Goal: Transaction & Acquisition: Purchase product/service

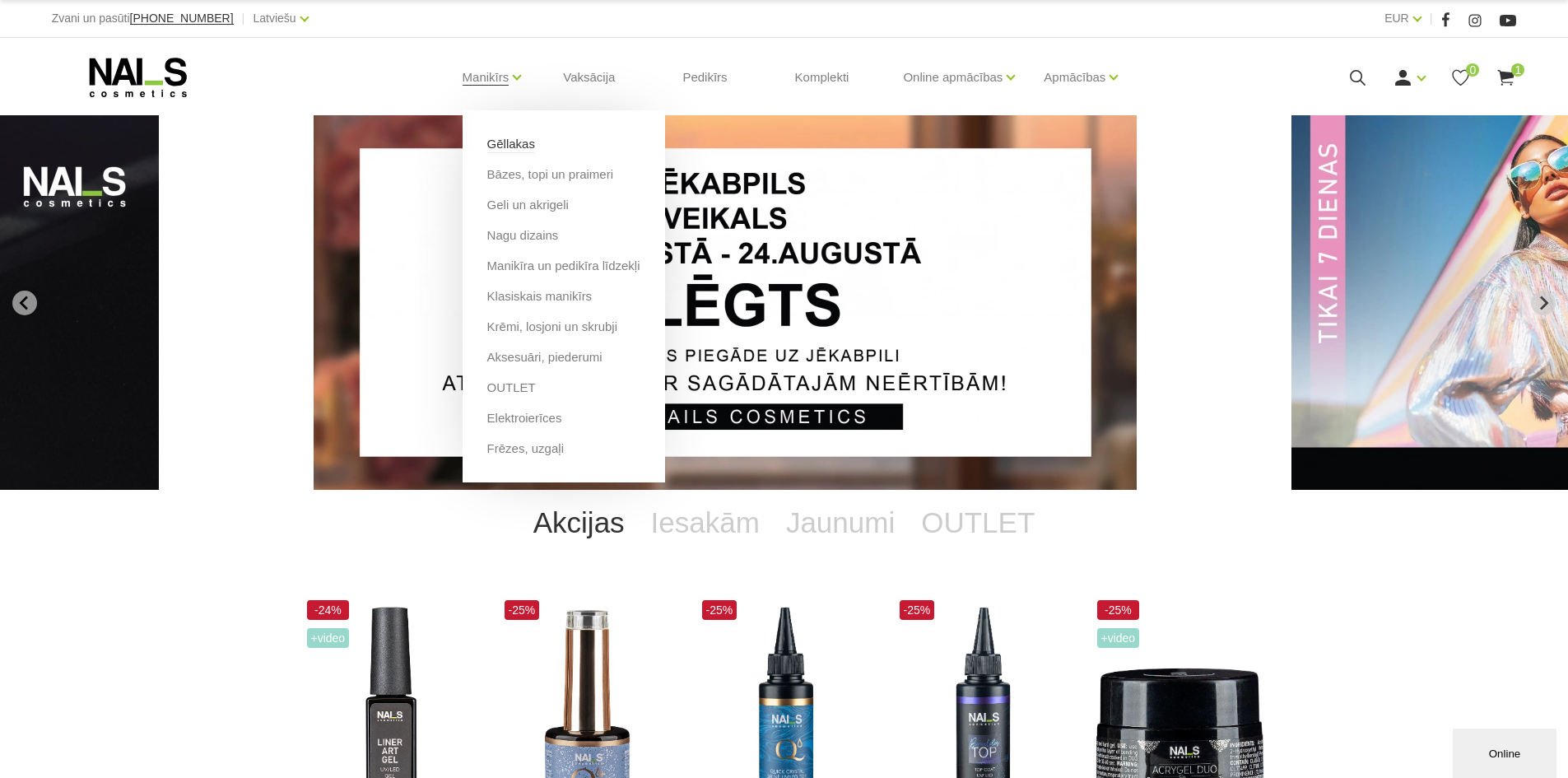
click at [514, 143] on link "Gēllakas" at bounding box center [511, 144] width 48 height 18
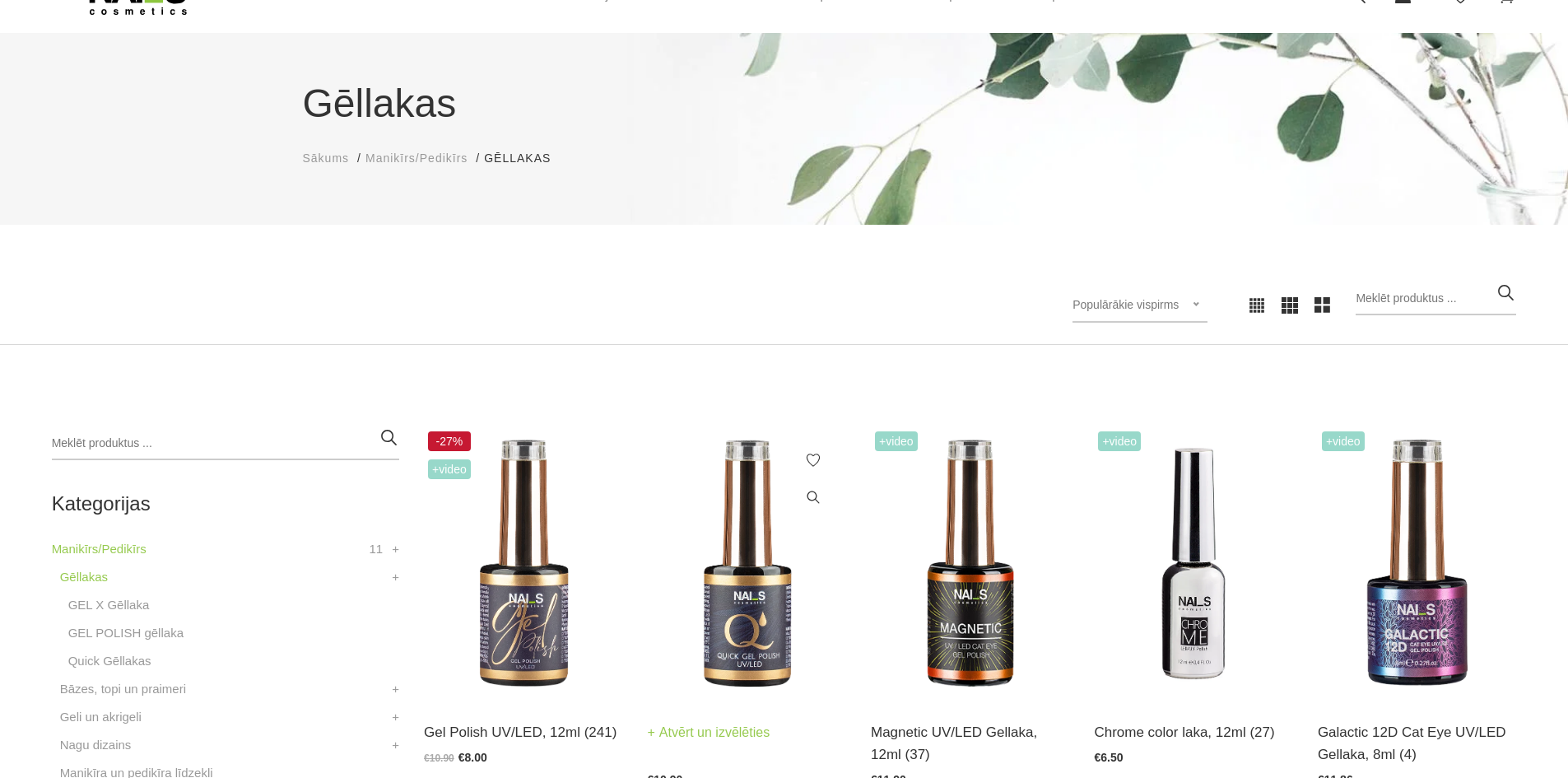
scroll to position [247, 0]
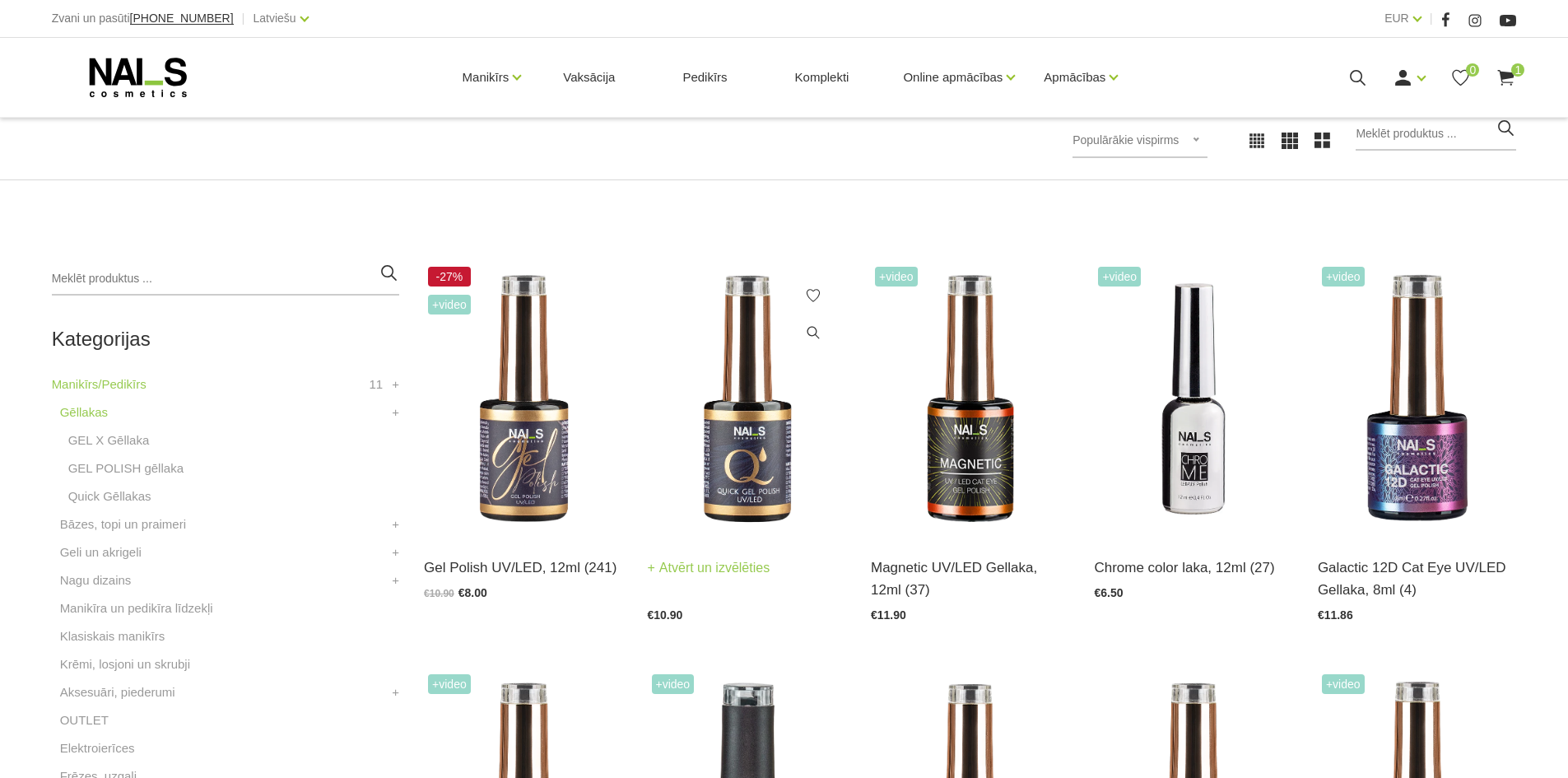
click at [782, 498] on img at bounding box center [747, 399] width 199 height 273
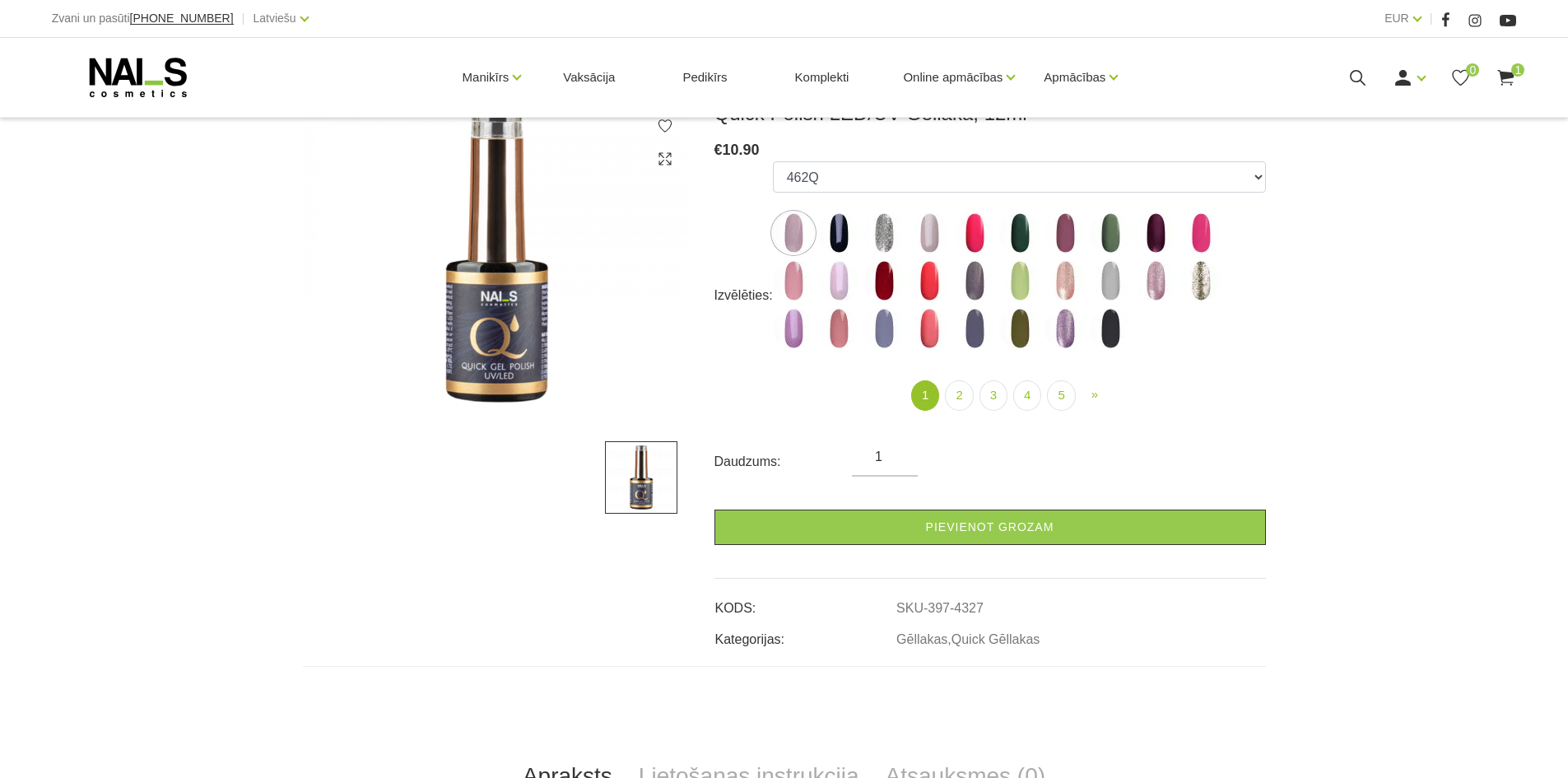
scroll to position [164, 0]
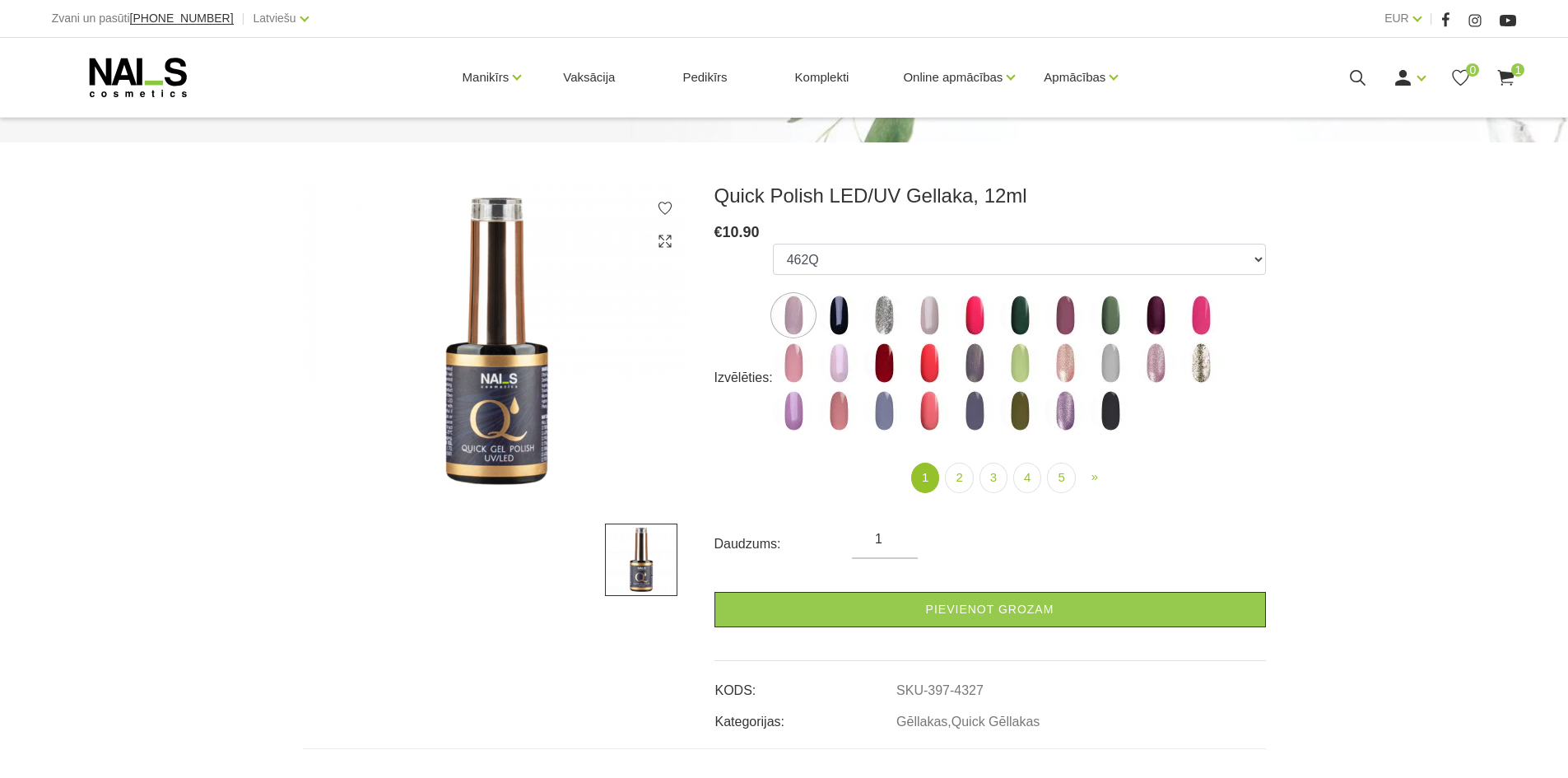
click at [486, 418] on img at bounding box center [496, 341] width 387 height 315
click at [496, 288] on img at bounding box center [496, 341] width 387 height 315
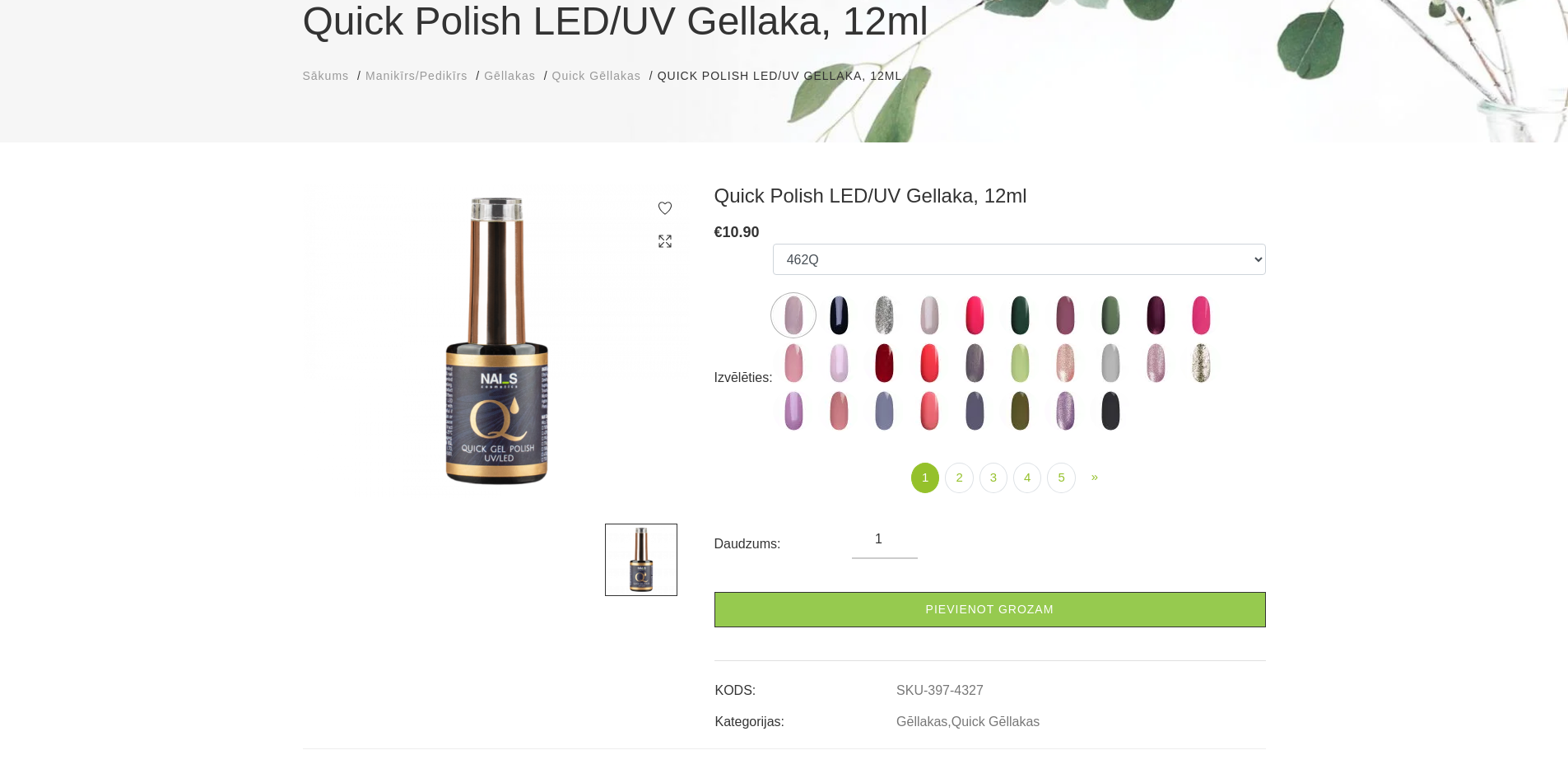
scroll to position [0, 0]
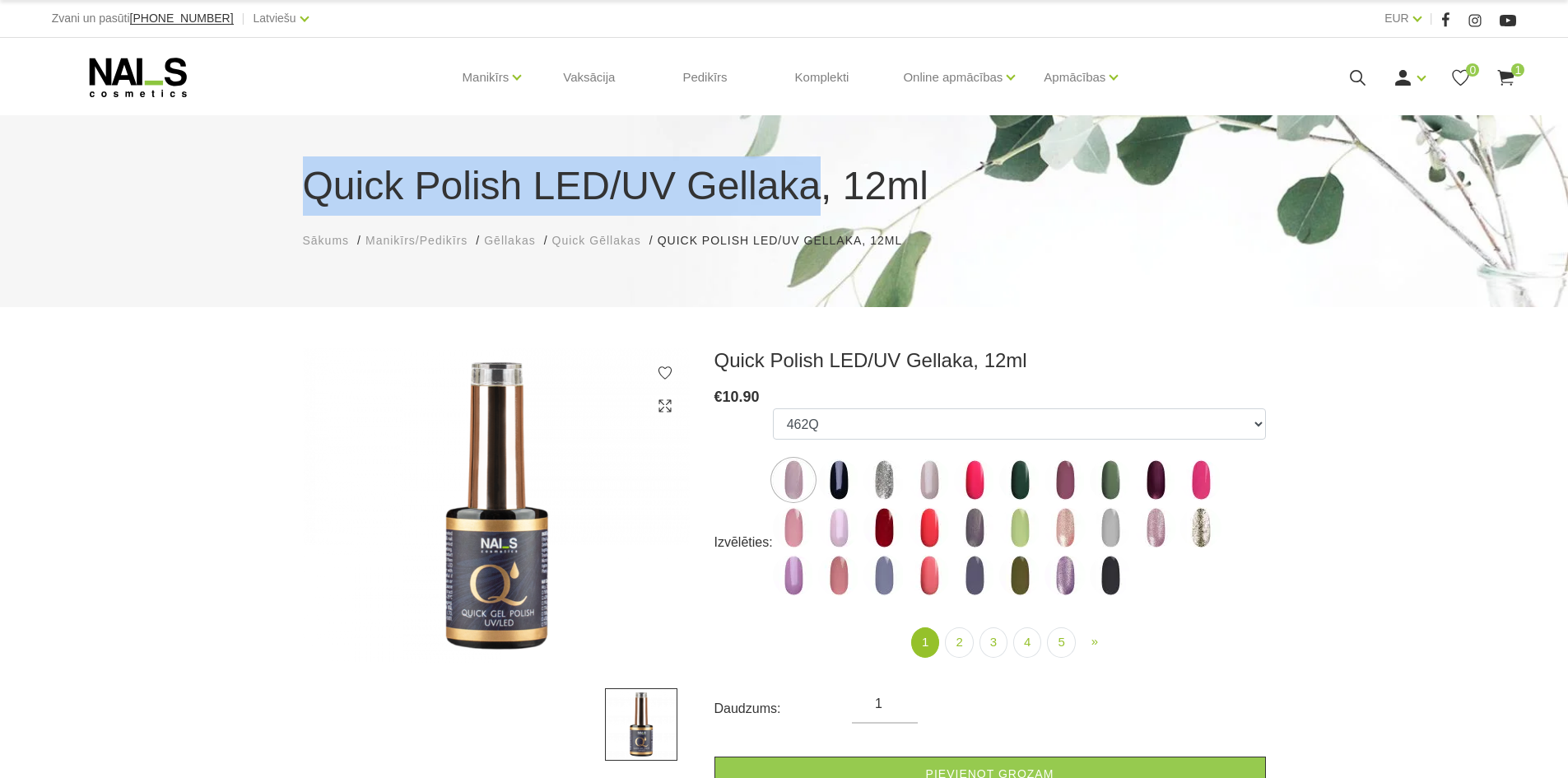
drag, startPoint x: 295, startPoint y: 175, endPoint x: 793, endPoint y: 201, distance: 498.7
click at [793, 201] on div "Quick Polish LED/UV Gellaka, 12ml Sākums Manikīrs/Pedikīrs Gēllakas Quick Gēlla…" at bounding box center [785, 203] width 988 height 93
copy h1 "Quick Polish LED/UV Gellaka"
